Goal: Information Seeking & Learning: Learn about a topic

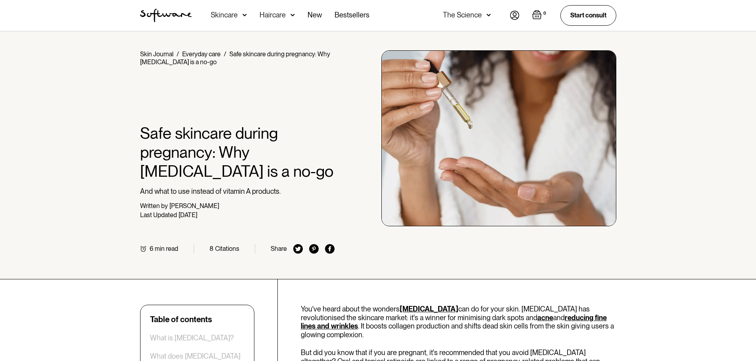
click at [82, 259] on div "Home / Skin Journal / Everyday care / Safe skincare during pregnancy: Why [MEDI…" at bounding box center [378, 155] width 756 height 248
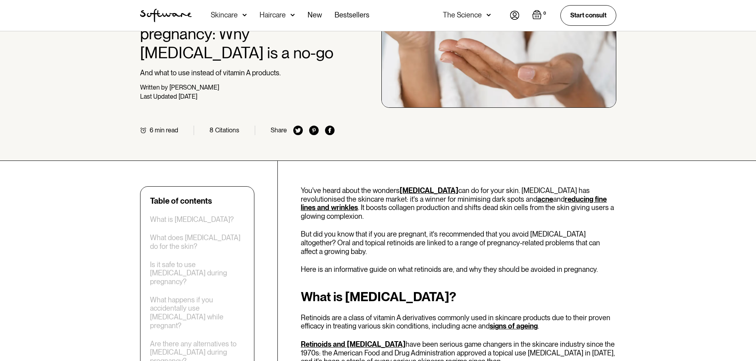
scroll to position [119, 0]
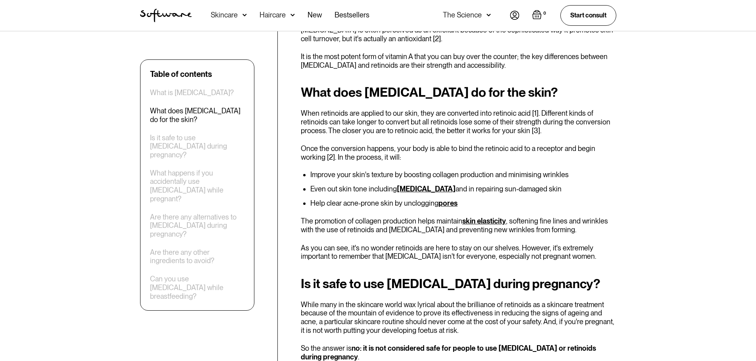
scroll to position [635, 0]
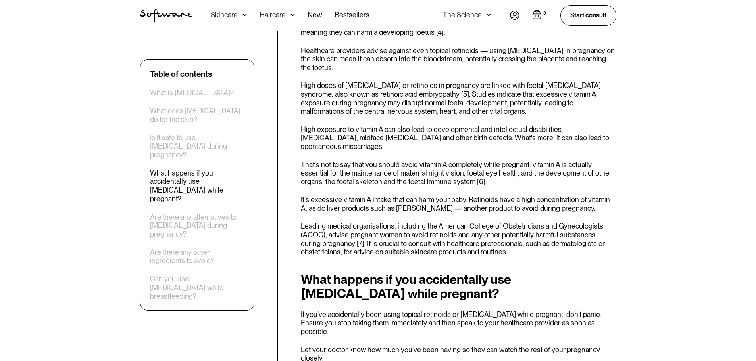
scroll to position [992, 0]
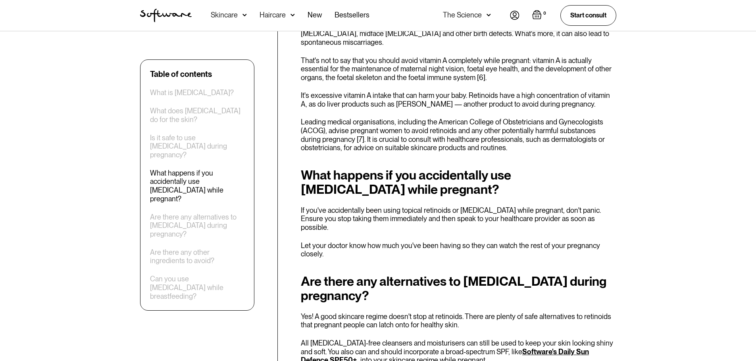
click at [94, 200] on div "Table of contents What is [MEDICAL_DATA]? What does [MEDICAL_DATA] do for the s…" at bounding box center [378, 324] width 756 height 2072
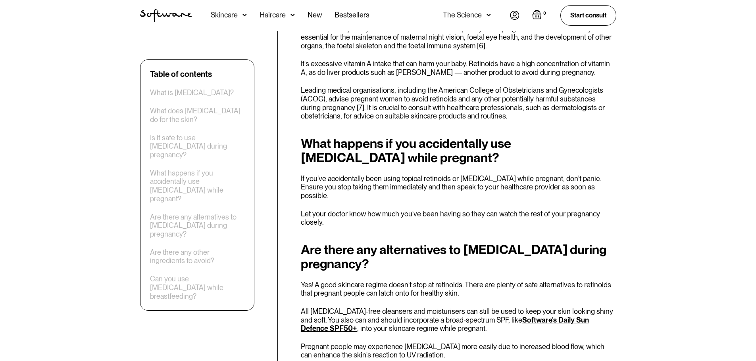
scroll to position [1111, 0]
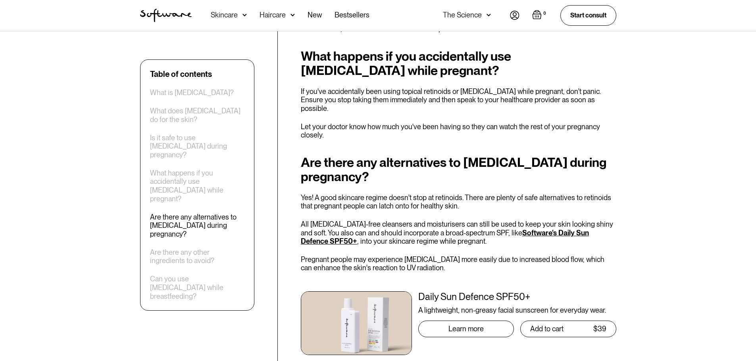
click at [75, 200] on div "Table of contents What is [MEDICAL_DATA]? What does [MEDICAL_DATA] do for the s…" at bounding box center [378, 205] width 756 height 2072
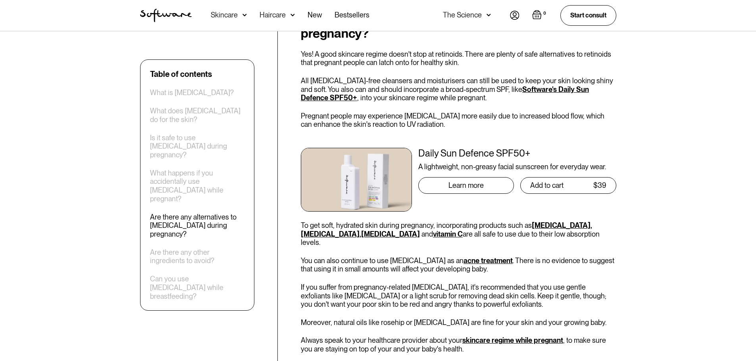
scroll to position [1349, 0]
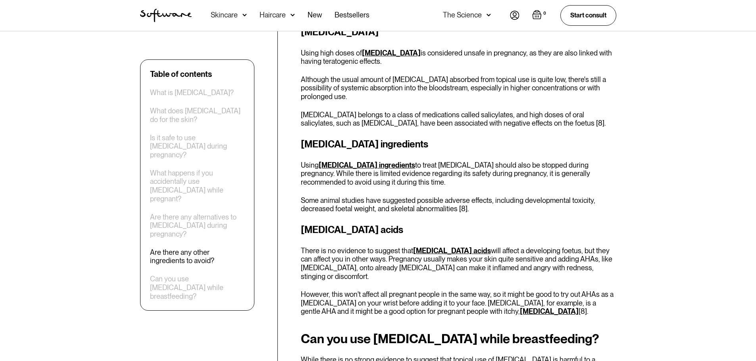
scroll to position [1666, 0]
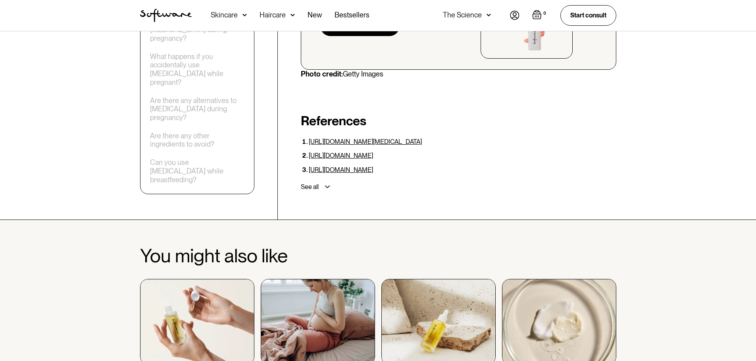
scroll to position [2142, 0]
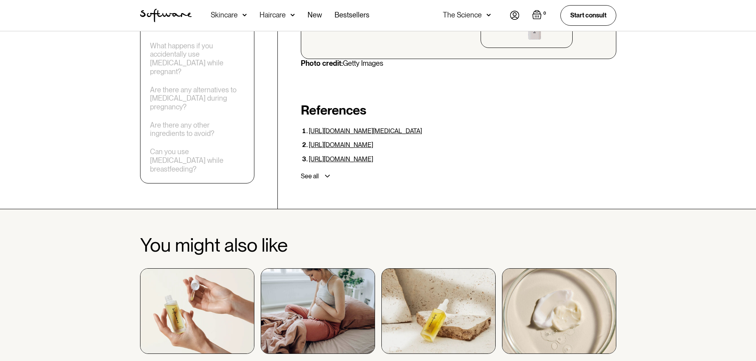
click at [557, 269] on img at bounding box center [559, 312] width 114 height 86
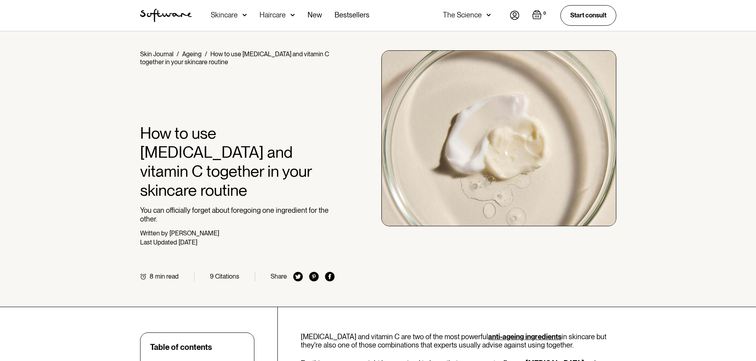
click at [19, 198] on div "Home / Skin Journal / Ageing / How to use retinol and vitamin C together in you…" at bounding box center [378, 169] width 756 height 276
click at [31, 194] on div "Home / Skin Journal / Ageing / How to use retinol and vitamin C together in you…" at bounding box center [378, 169] width 756 height 276
click at [33, 199] on div "Home / Skin Journal / Ageing / How to use retinol and vitamin C together in you…" at bounding box center [378, 169] width 756 height 276
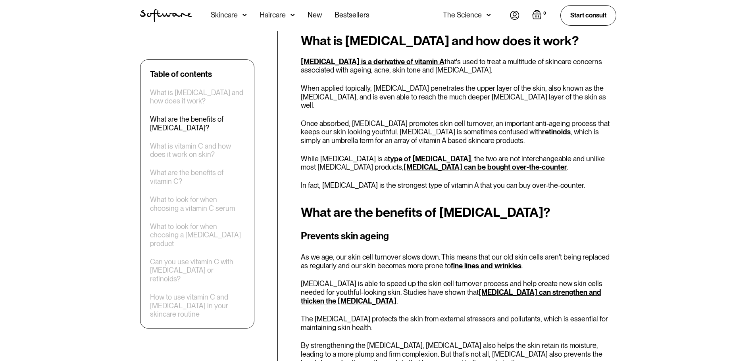
scroll to position [476, 0]
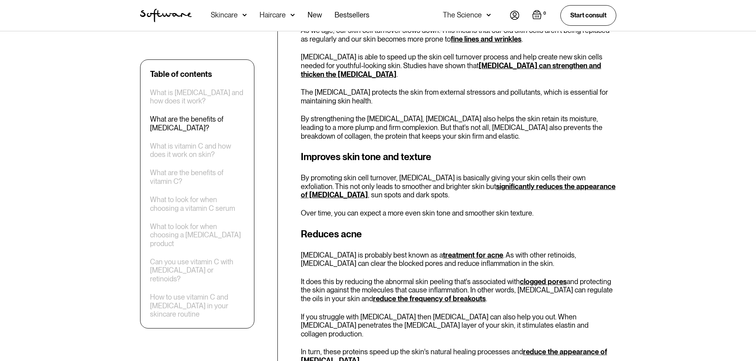
scroll to position [714, 0]
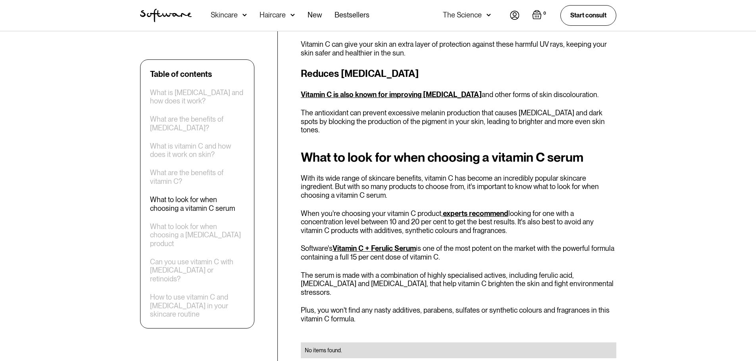
scroll to position [1388, 0]
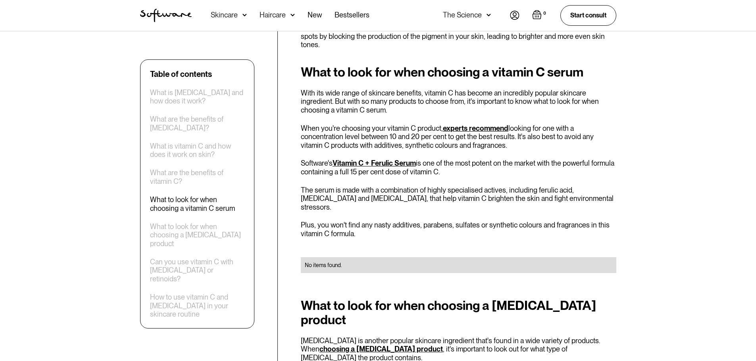
click at [37, 213] on div "Table of contents What is retinol and how does it work? What are the benefits o…" at bounding box center [378, 52] width 756 height 2267
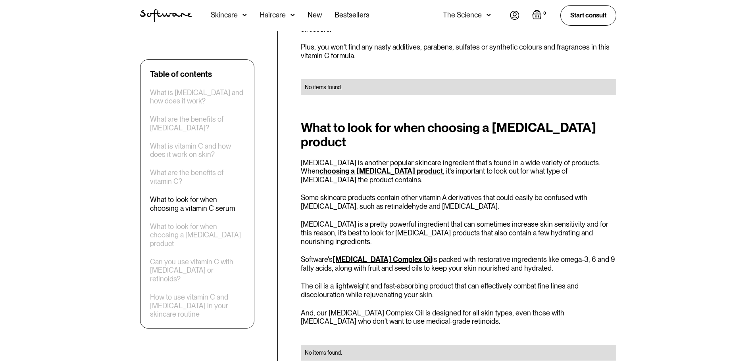
scroll to position [1706, 0]
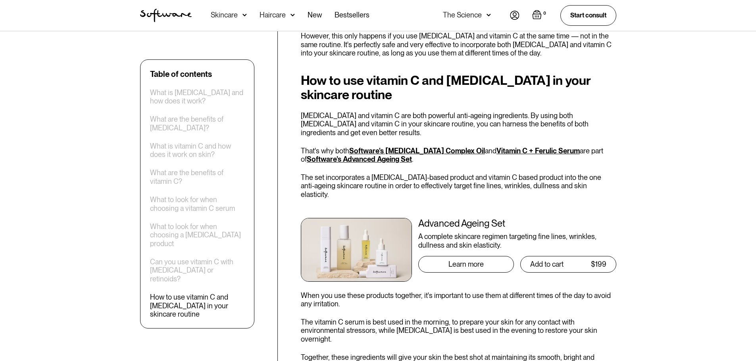
scroll to position [2023, 0]
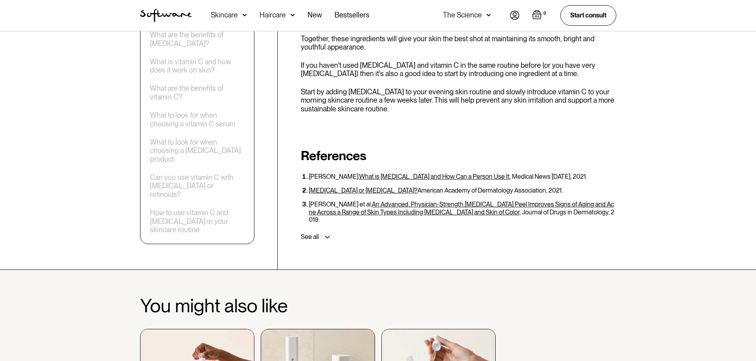
scroll to position [2380, 0]
